Goal: Information Seeking & Learning: Find specific fact

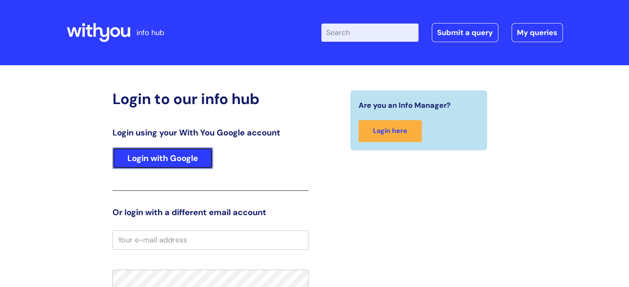
click at [159, 153] on link "Login with Google" at bounding box center [162, 158] width 100 height 21
click at [146, 157] on link "Login with Google" at bounding box center [162, 158] width 100 height 21
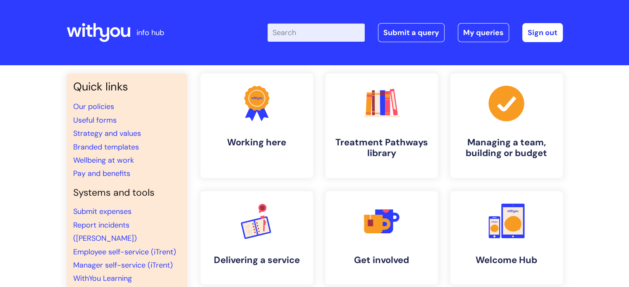
click at [306, 27] on input "Enter your search term here..." at bounding box center [315, 33] width 97 height 18
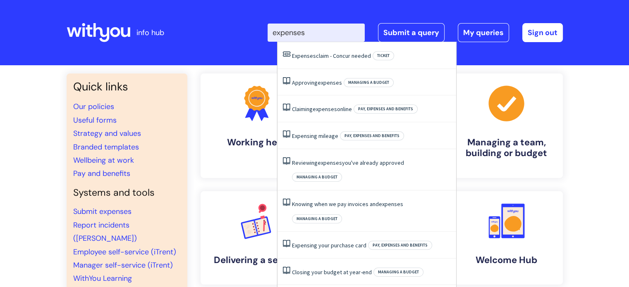
type input "expenses"
click button "Search" at bounding box center [0, 0] width 0 height 0
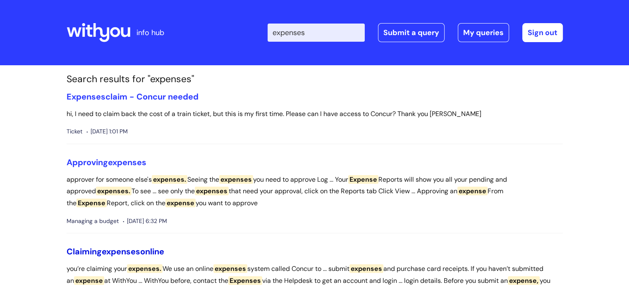
click at [138, 251] on span "expenses" at bounding box center [121, 251] width 38 height 11
